Goal: Task Accomplishment & Management: Manage account settings

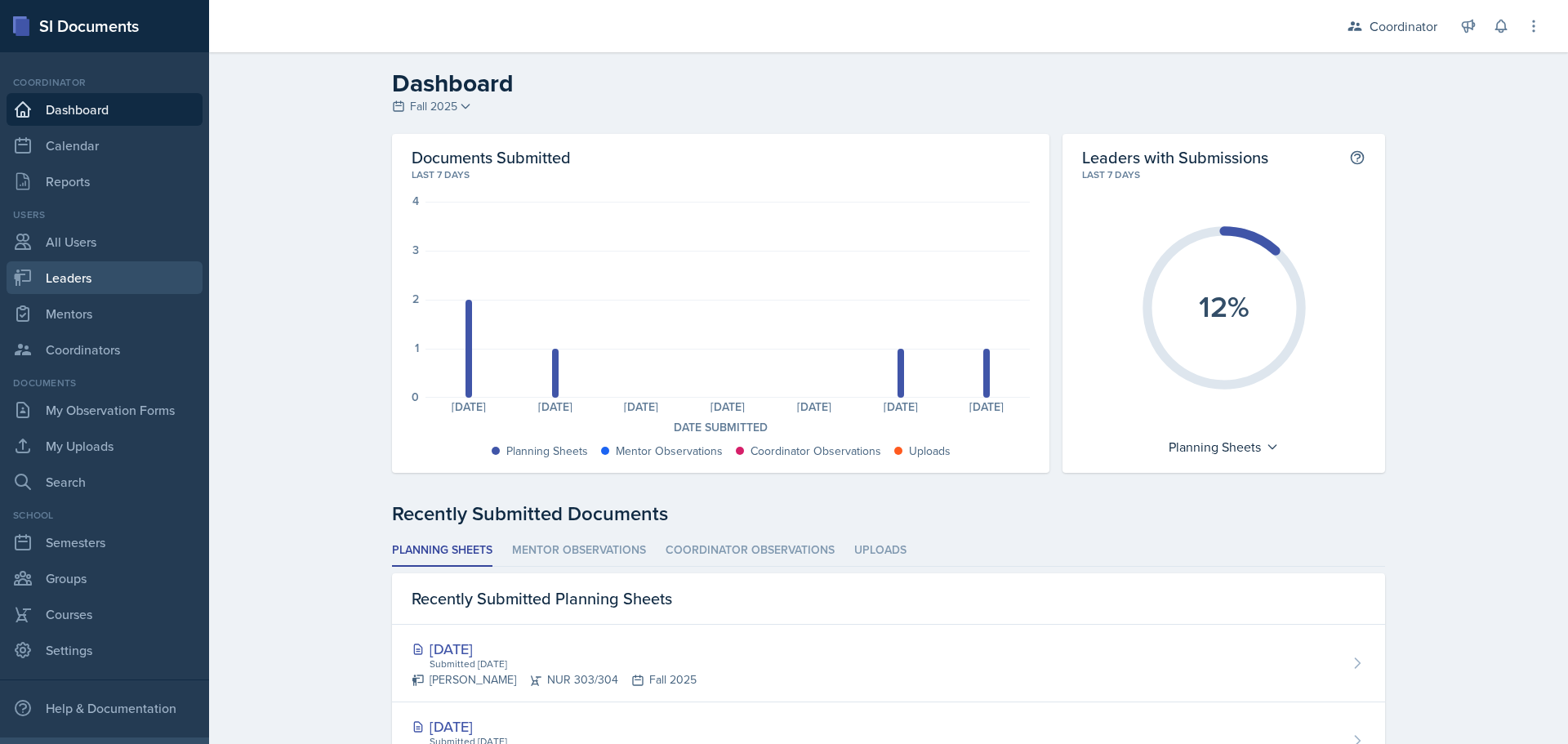
click at [51, 283] on link "Leaders" at bounding box center [105, 277] width 196 height 33
select select "19fb88f7-c89b-4031-b5a0-458fd49807a1"
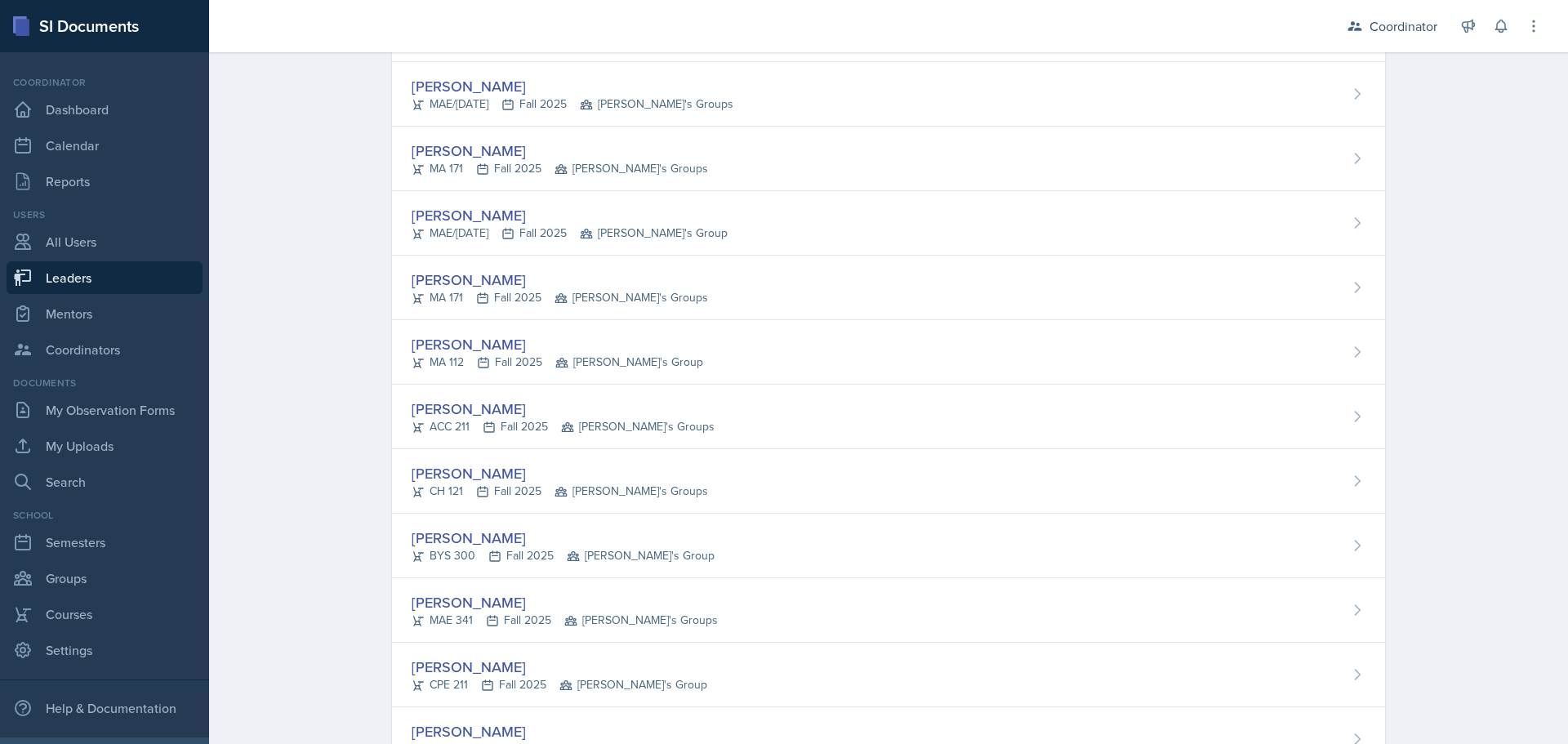
scroll to position [2283, 0]
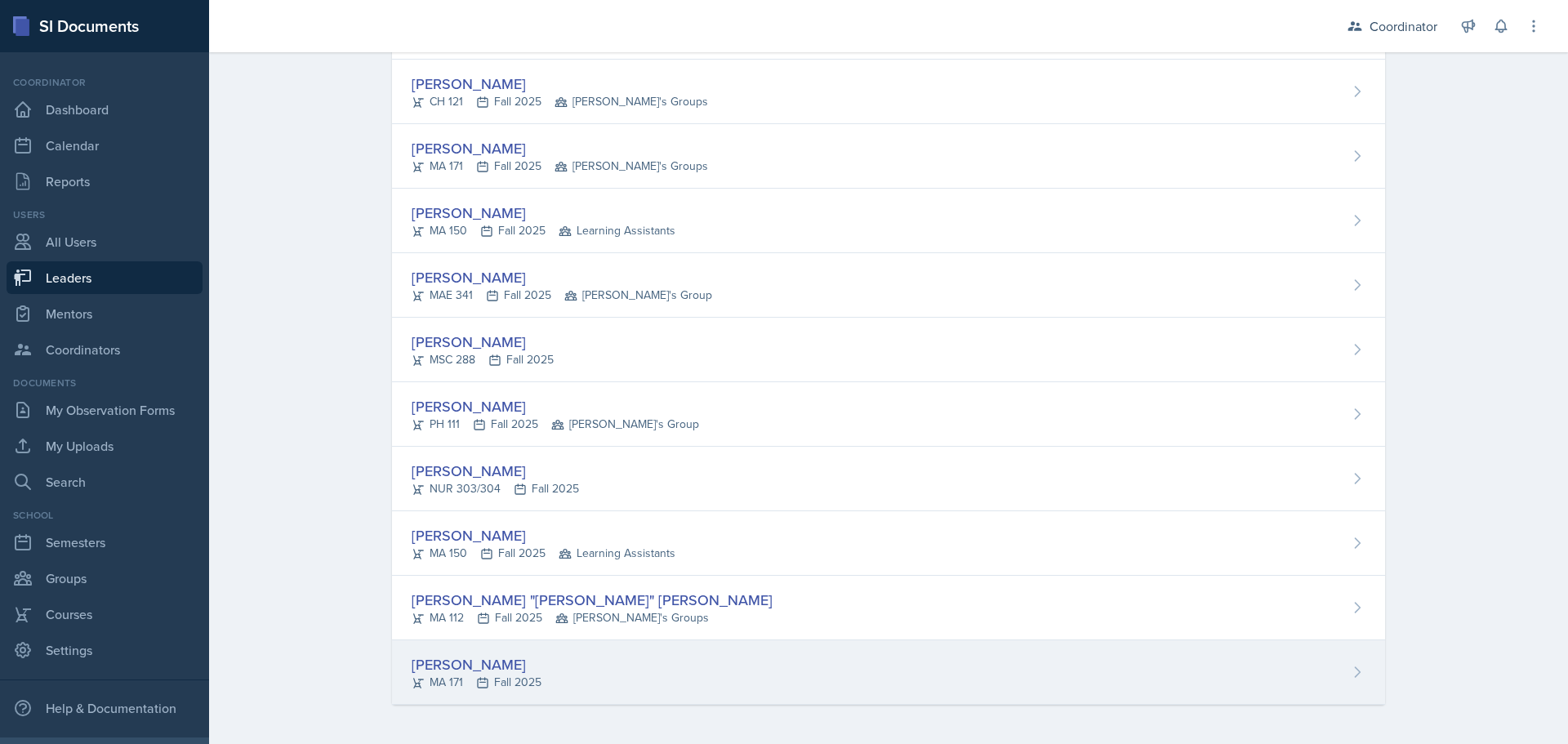
click at [490, 676] on div "MA 171 Fall 2025" at bounding box center [477, 682] width 130 height 17
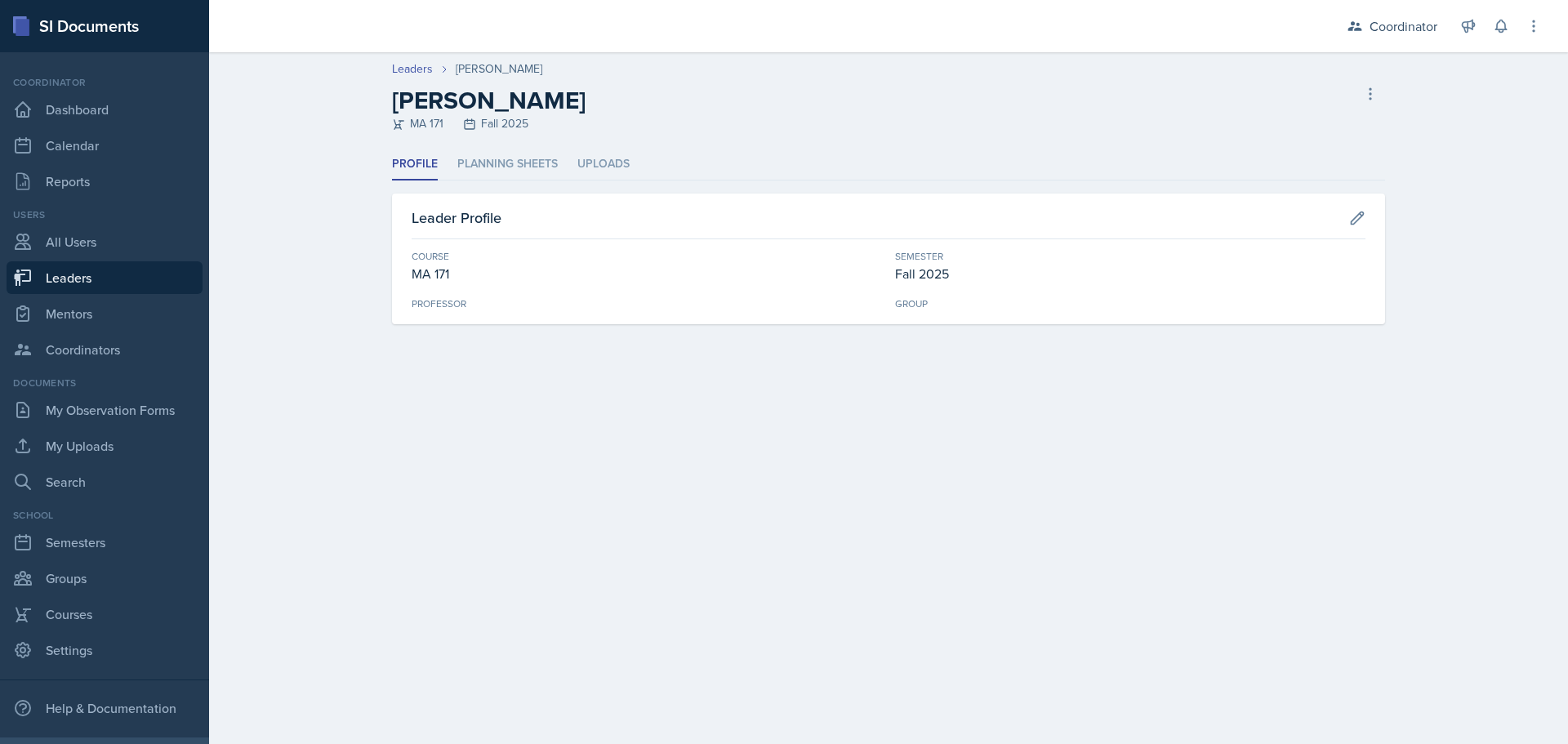
click at [1387, 94] on div "Leaders [PERSON_NAME] [PERSON_NAME] MA 171 Fall 2025 Delete Leader" at bounding box center [888, 96] width 1045 height 72
click at [1379, 94] on button at bounding box center [1369, 93] width 29 height 29
click at [1359, 220] on icon at bounding box center [1357, 218] width 16 height 16
select select "e311161d-9862-4636-9c81-d48af42686b4"
select select "19fb88f7-c89b-4031-b5a0-458fd49807a1"
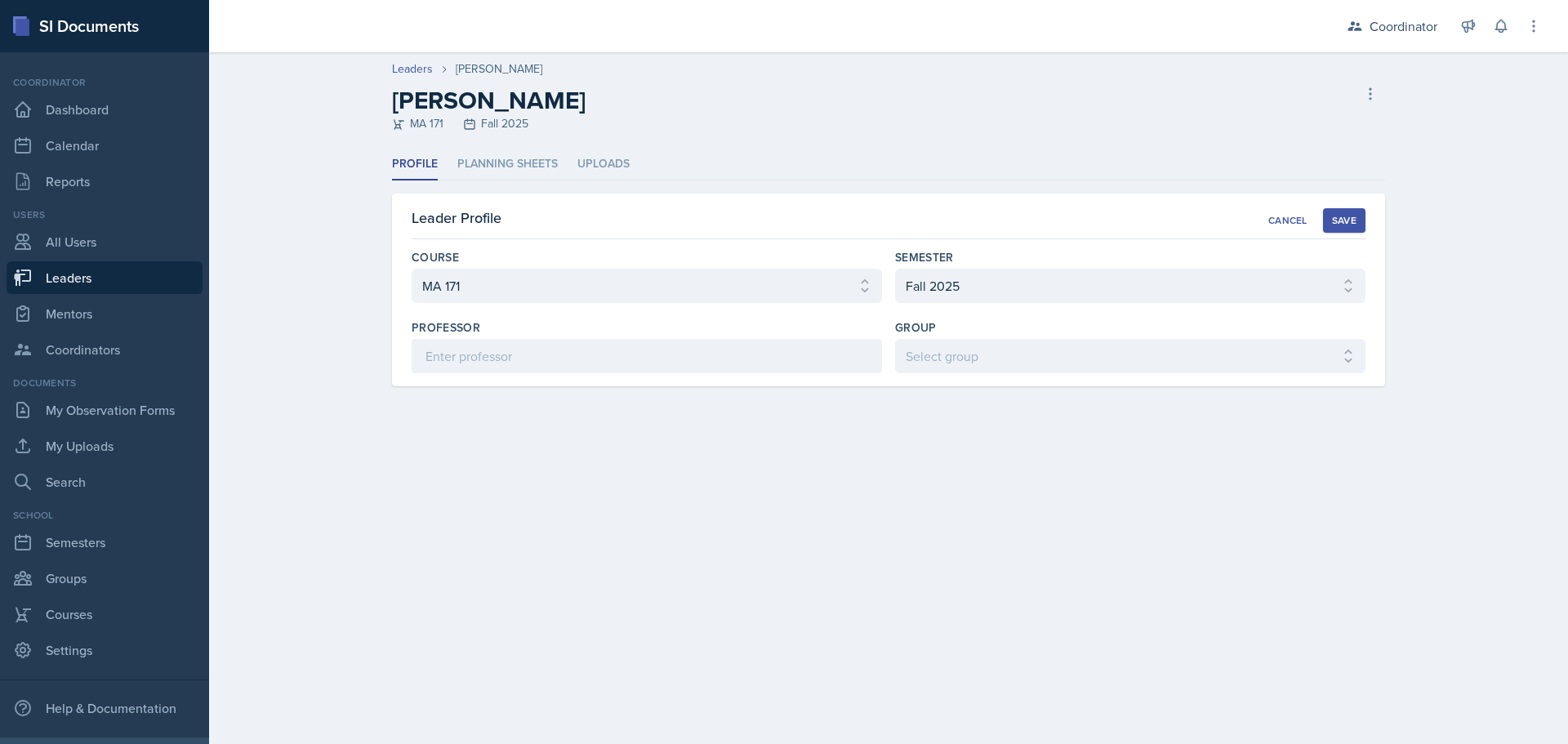
click at [684, 121] on div "[PERSON_NAME] MA 171 Fall 2025 Delete Leader" at bounding box center [887, 109] width 992 height 47
click at [65, 240] on link "All Users" at bounding box center [105, 241] width 196 height 33
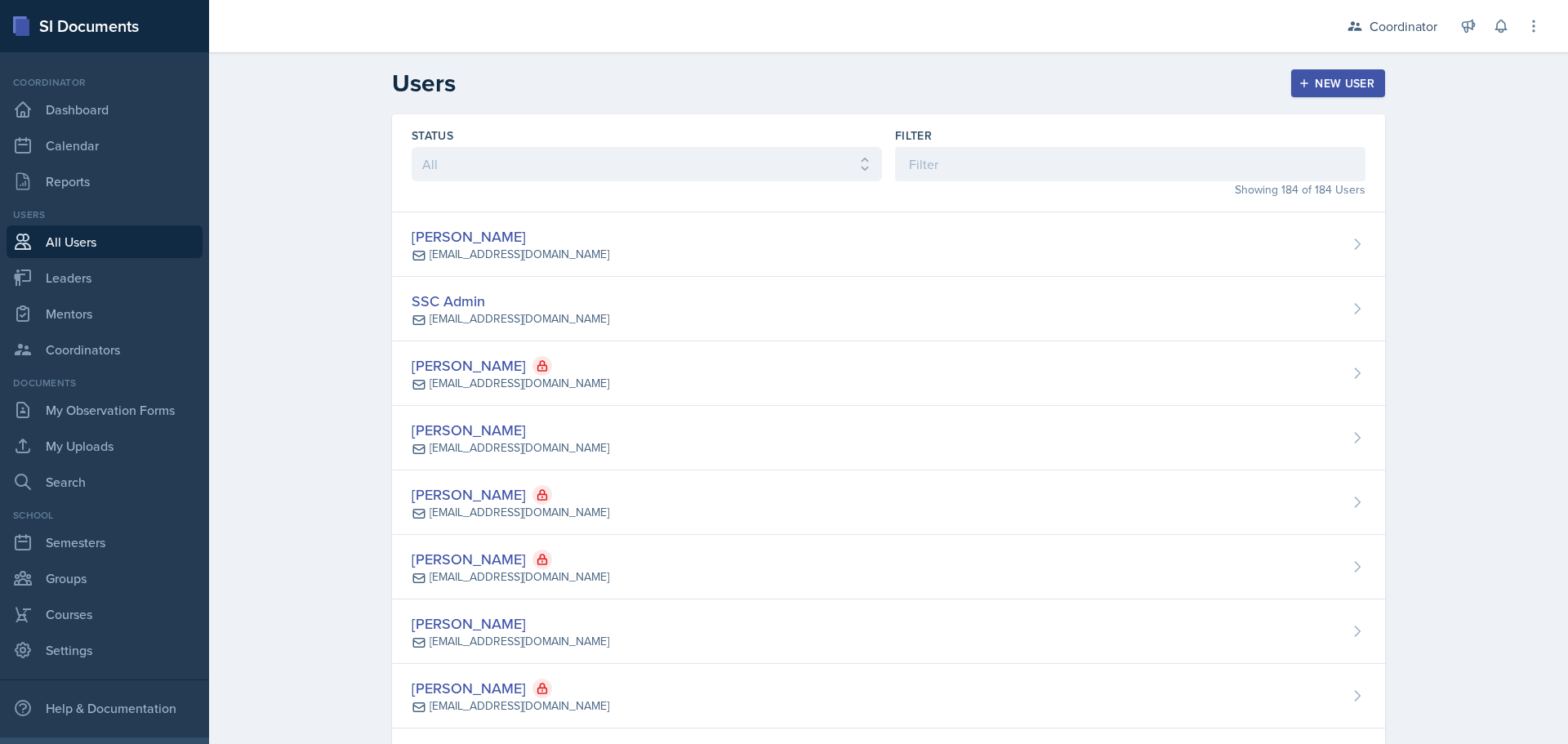
scroll to position [11382, 0]
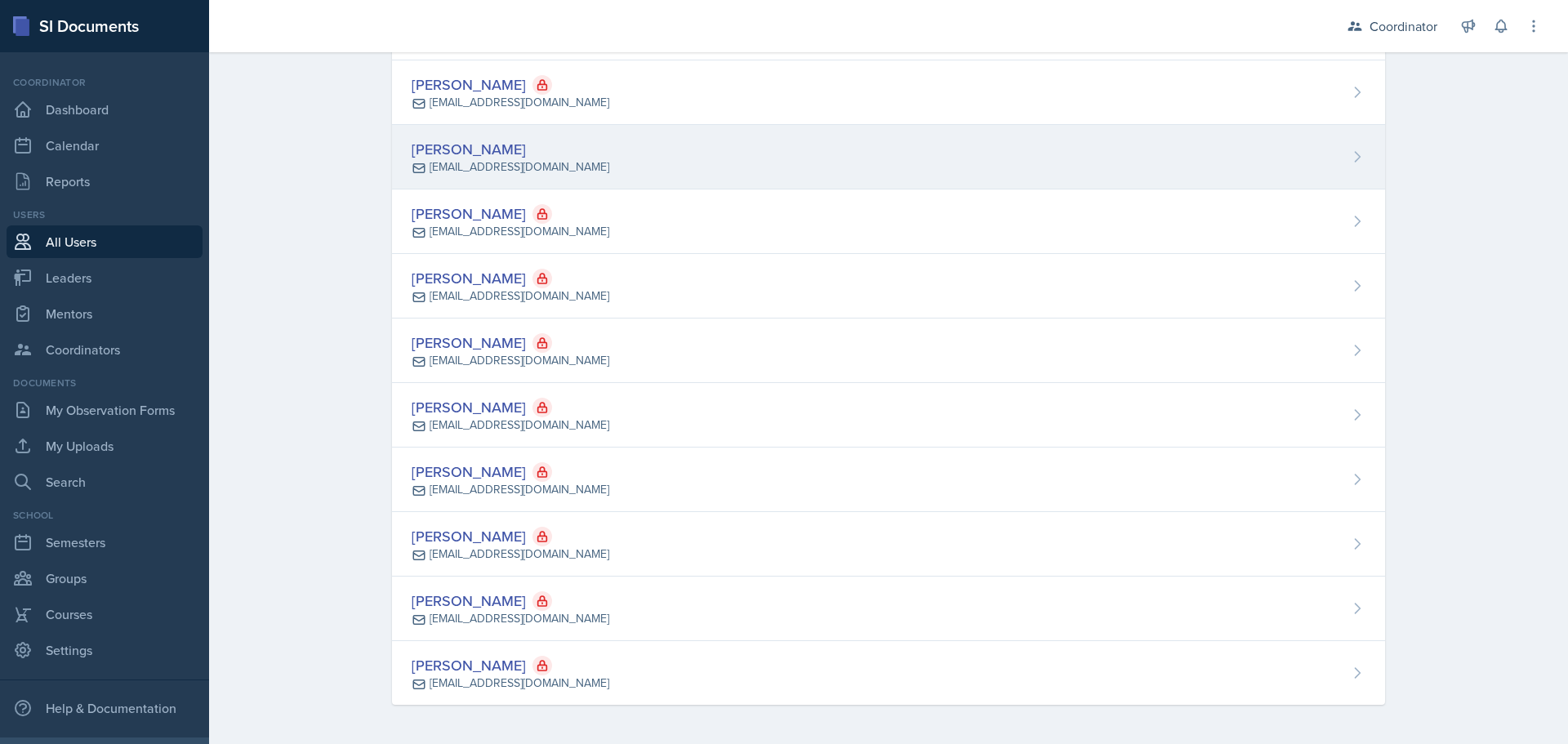
click at [457, 180] on div "[PERSON_NAME] [EMAIL_ADDRESS][DOMAIN_NAME]" at bounding box center [887, 157] width 992 height 65
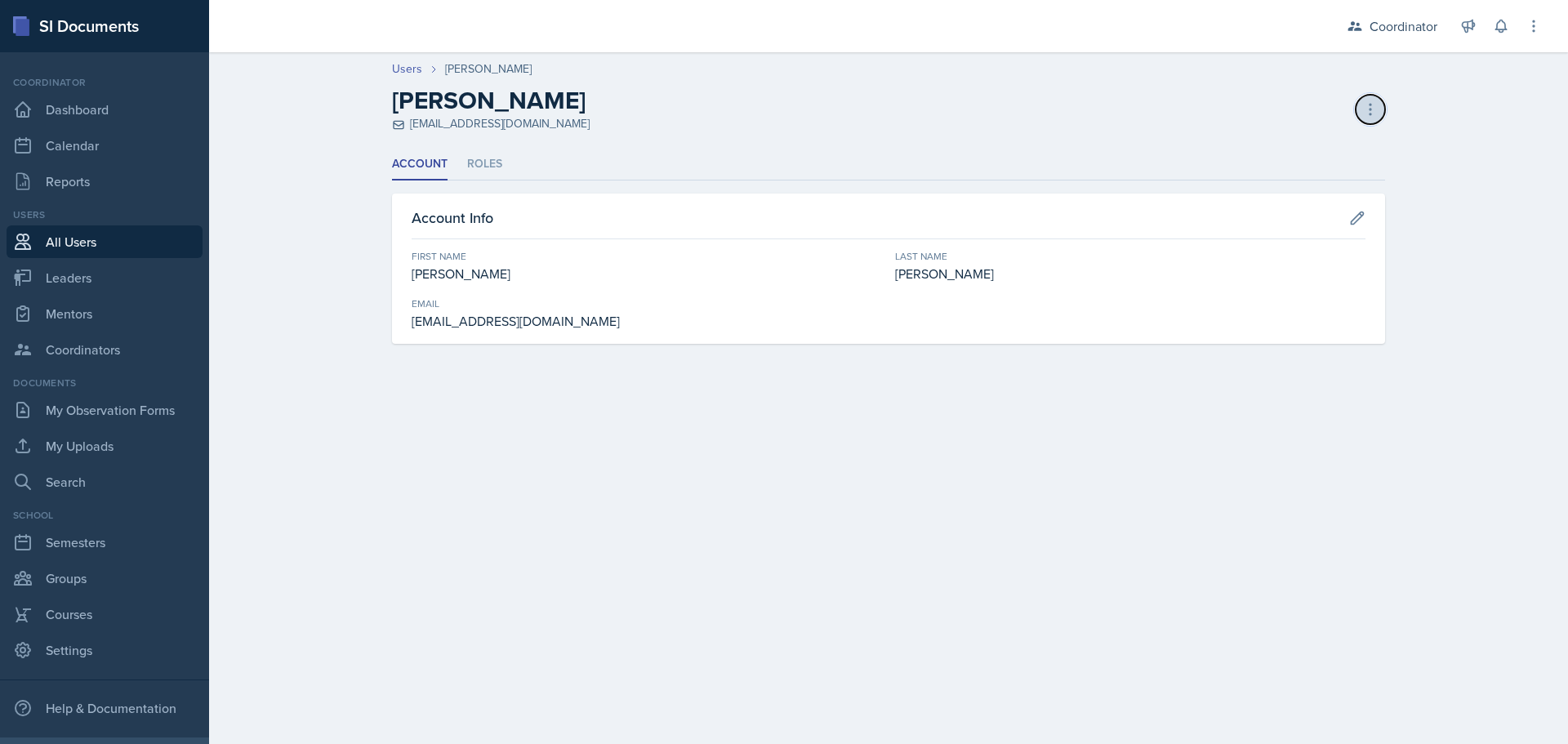
click at [1367, 109] on icon at bounding box center [1370, 109] width 16 height 16
click at [1310, 188] on div "Resend Invite" at bounding box center [1299, 176] width 157 height 33
